Goal: Task Accomplishment & Management: Use online tool/utility

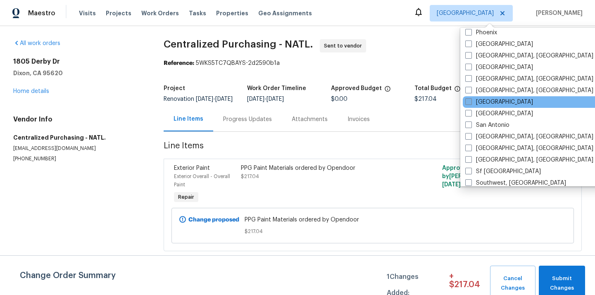
click at [487, 103] on label "[GEOGRAPHIC_DATA]" at bounding box center [499, 102] width 68 height 8
click at [470, 103] on input "[GEOGRAPHIC_DATA]" at bounding box center [467, 100] width 5 height 5
checkbox input "true"
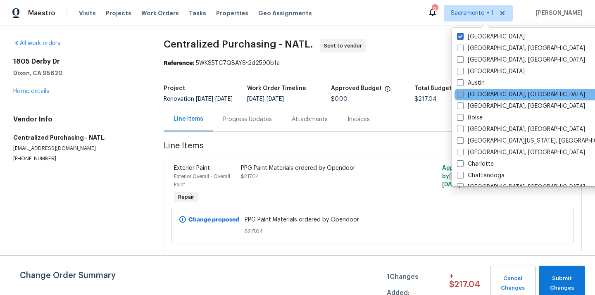
click at [477, 35] on label "[GEOGRAPHIC_DATA]" at bounding box center [491, 37] width 68 height 8
click at [462, 35] on input "[GEOGRAPHIC_DATA]" at bounding box center [459, 35] width 5 height 5
checkbox input "false"
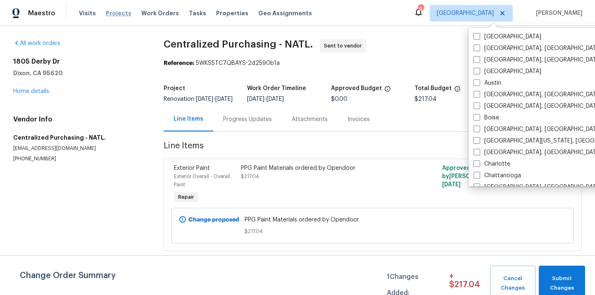
click at [113, 14] on span "Projects" at bounding box center [119, 13] width 26 height 8
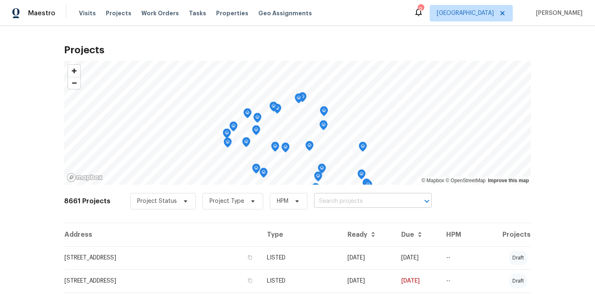
click at [336, 197] on input "text" at bounding box center [361, 201] width 95 height 13
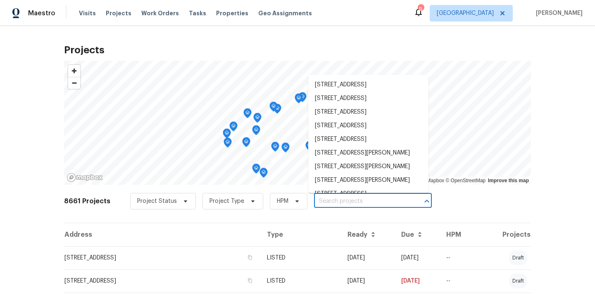
paste input "[STREET_ADDRESS][PERSON_NAME]"
type input "[STREET_ADDRESS][PERSON_NAME]"
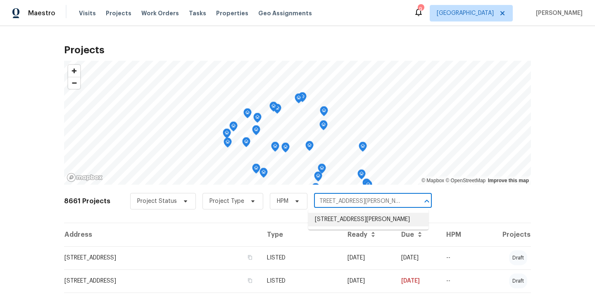
click at [336, 215] on li "[STREET_ADDRESS][PERSON_NAME]" at bounding box center [368, 220] width 120 height 14
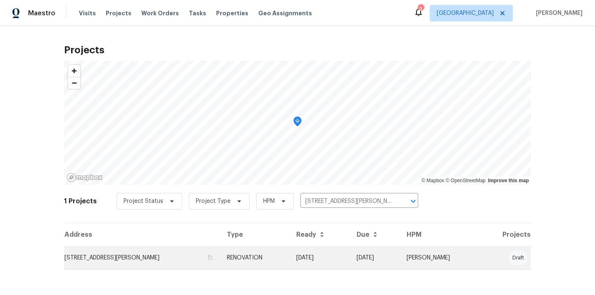
click at [235, 259] on td "RENOVATION" at bounding box center [254, 257] width 69 height 23
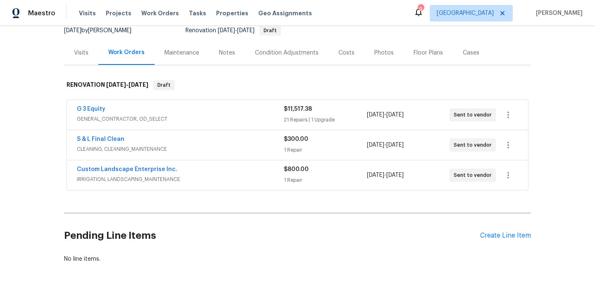
scroll to position [109, 0]
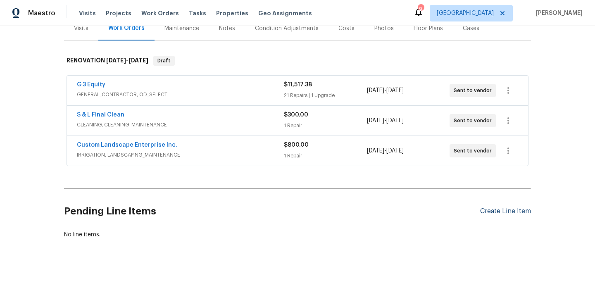
click at [503, 214] on div "Create Line Item" at bounding box center [505, 211] width 51 height 8
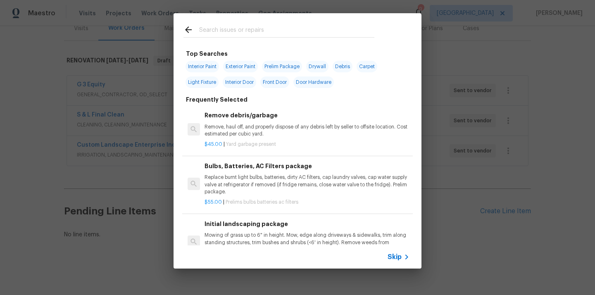
click at [302, 31] on input "text" at bounding box center [286, 31] width 175 height 12
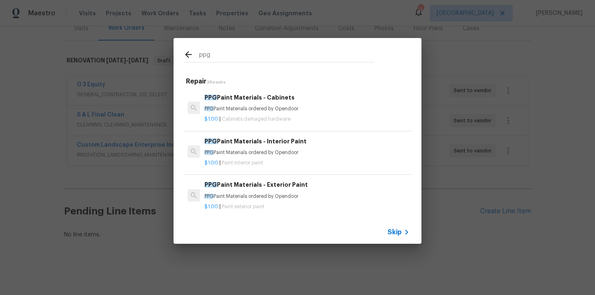
type input "ppg"
click at [263, 141] on h6 "PPG Paint Materials - Interior Paint" at bounding box center [306, 141] width 205 height 9
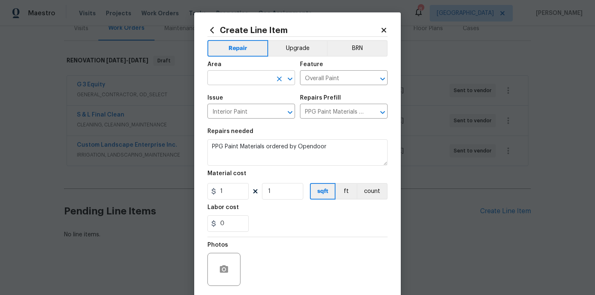
click at [241, 79] on input "text" at bounding box center [239, 78] width 64 height 13
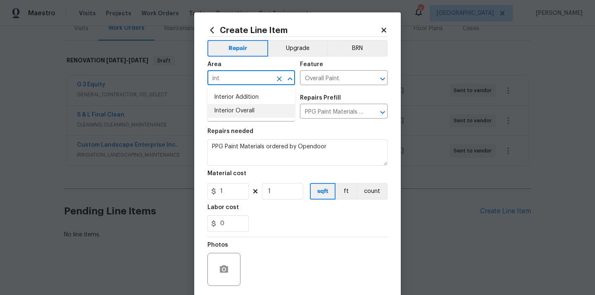
click at [237, 108] on li "Interior Overall" at bounding box center [251, 111] width 88 height 14
type input "Interior Overall"
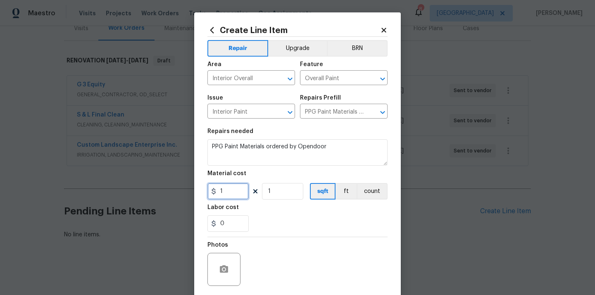
drag, startPoint x: 228, startPoint y: 194, endPoint x: 186, endPoint y: 191, distance: 41.4
click at [186, 191] on div "Create Line Item Repair Upgrade BRN Area Interior Overall ​ Feature Overall Pai…" at bounding box center [297, 147] width 595 height 295
paste input "384.53"
type input "384.53"
click at [259, 223] on div "0" at bounding box center [297, 223] width 180 height 17
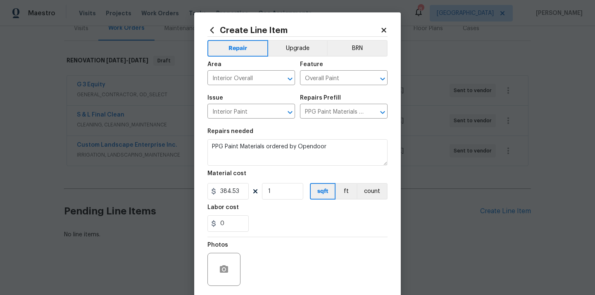
scroll to position [61, 0]
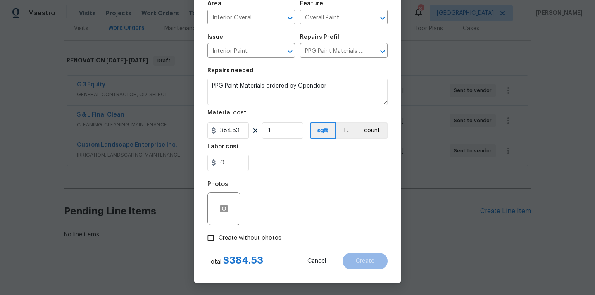
click at [254, 230] on label "Create without photos" at bounding box center [242, 238] width 78 height 16
click at [219, 230] on input "Create without photos" at bounding box center [211, 238] width 16 height 16
checkbox input "true"
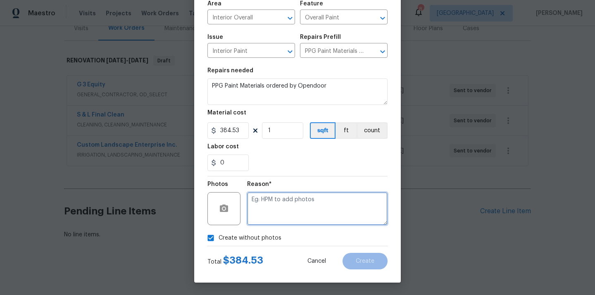
click at [264, 219] on textarea at bounding box center [317, 208] width 140 height 33
type textarea "N/A"
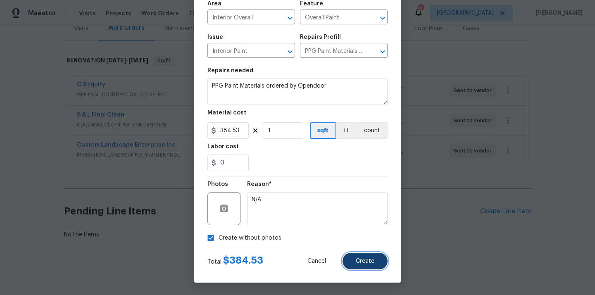
click at [366, 262] on span "Create" at bounding box center [365, 261] width 19 height 6
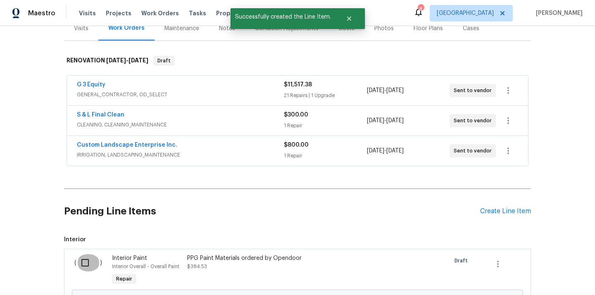
click at [87, 263] on input "checkbox" at bounding box center [88, 262] width 24 height 17
checkbox input "true"
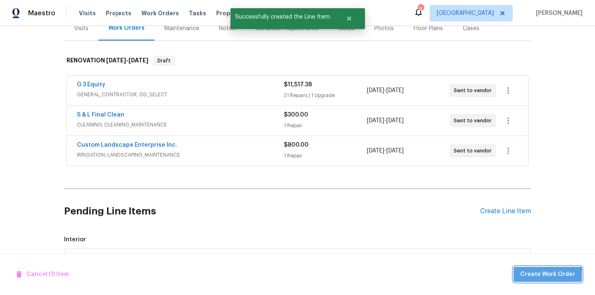
click at [550, 276] on span "Create Work Order" at bounding box center [547, 274] width 55 height 10
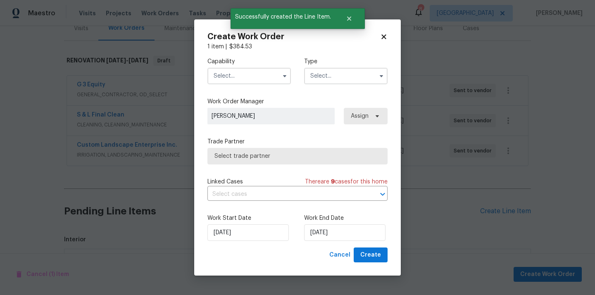
click at [264, 83] on input "text" at bounding box center [248, 76] width 83 height 17
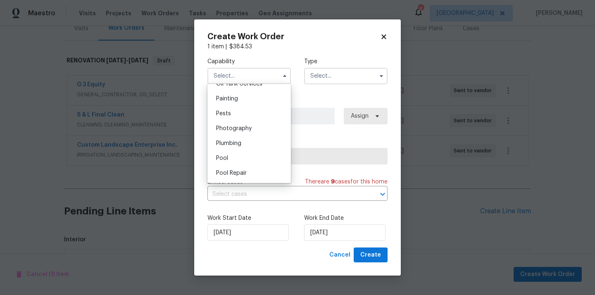
scroll to position [683, 0]
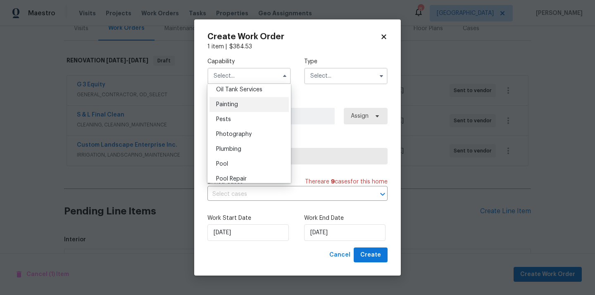
click at [251, 107] on div "Painting" at bounding box center [248, 104] width 79 height 15
type input "Painting"
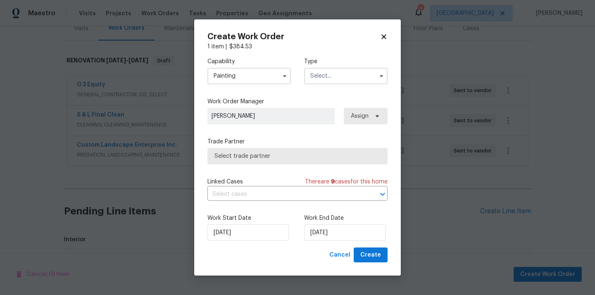
click at [353, 59] on label "Type" at bounding box center [345, 61] width 83 height 8
click at [341, 71] on input "text" at bounding box center [345, 76] width 83 height 17
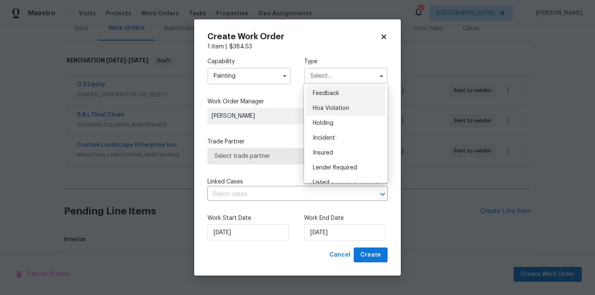
scroll to position [188, 0]
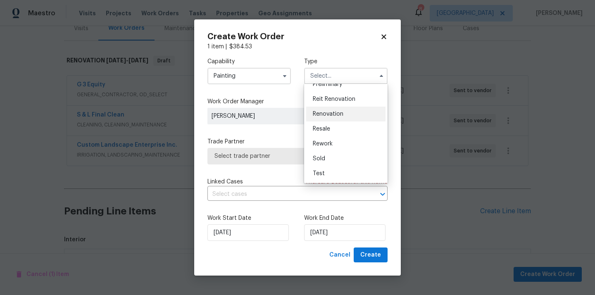
click at [342, 116] on span "Renovation" at bounding box center [328, 114] width 31 height 6
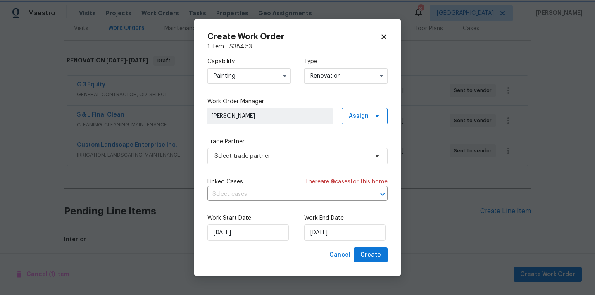
type input "Renovation"
click at [361, 114] on span "Assign" at bounding box center [359, 116] width 20 height 8
click at [354, 149] on div "Assign to me" at bounding box center [366, 151] width 36 height 8
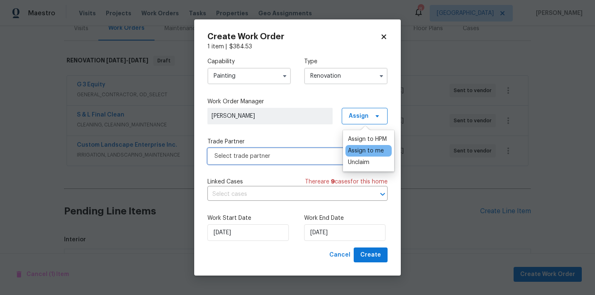
click at [284, 164] on span "Select trade partner" at bounding box center [297, 156] width 180 height 17
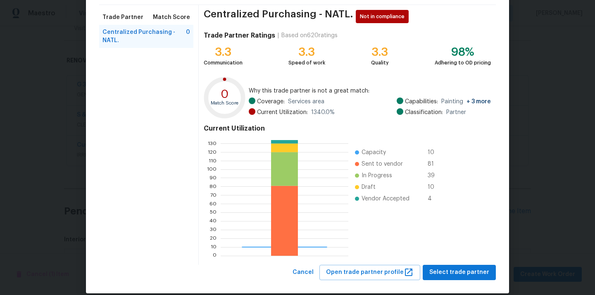
scroll to position [69, 0]
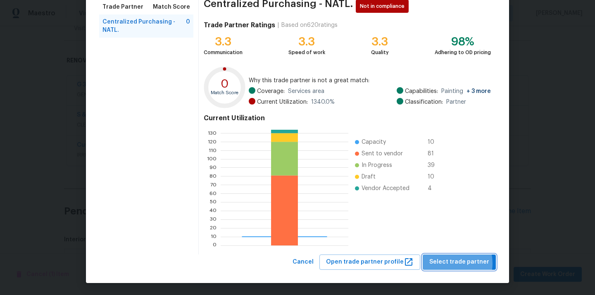
click at [452, 263] on span "Select trade partner" at bounding box center [459, 262] width 60 height 10
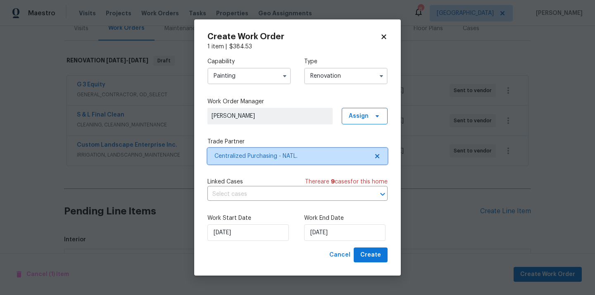
scroll to position [0, 0]
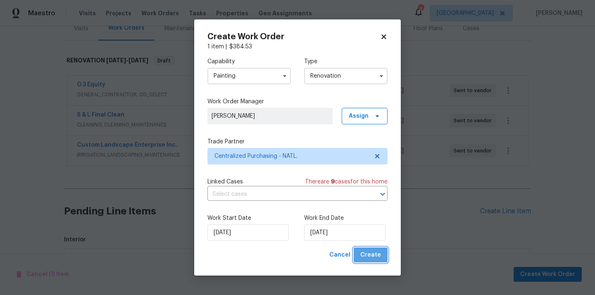
click at [375, 259] on span "Create" at bounding box center [370, 255] width 21 height 10
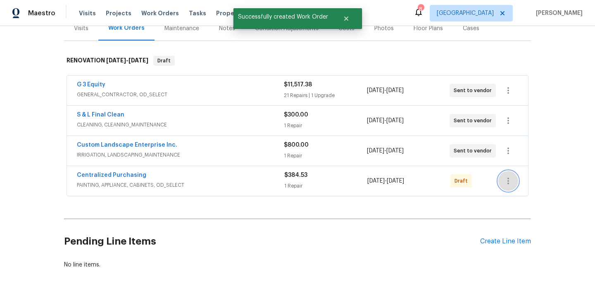
click at [505, 176] on icon "button" at bounding box center [508, 181] width 10 height 10
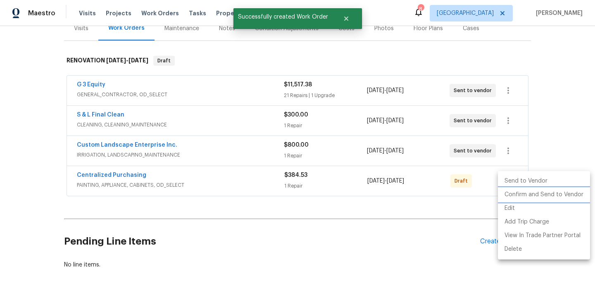
click at [514, 191] on li "Confirm and Send to Vendor" at bounding box center [544, 195] width 92 height 14
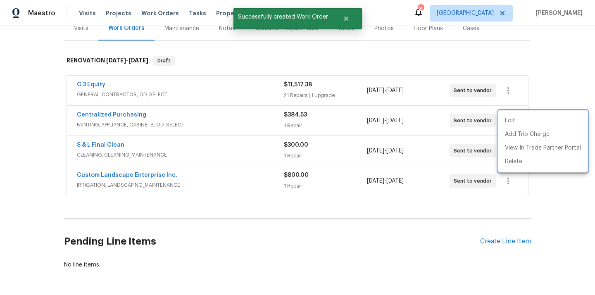
click at [116, 121] on div at bounding box center [297, 147] width 595 height 295
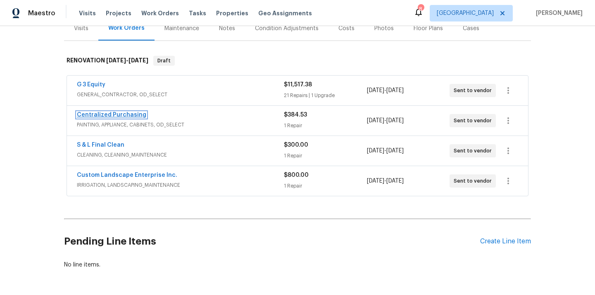
click at [116, 114] on link "Centralized Purchasing" at bounding box center [111, 115] width 69 height 6
